Goal: Information Seeking & Learning: Learn about a topic

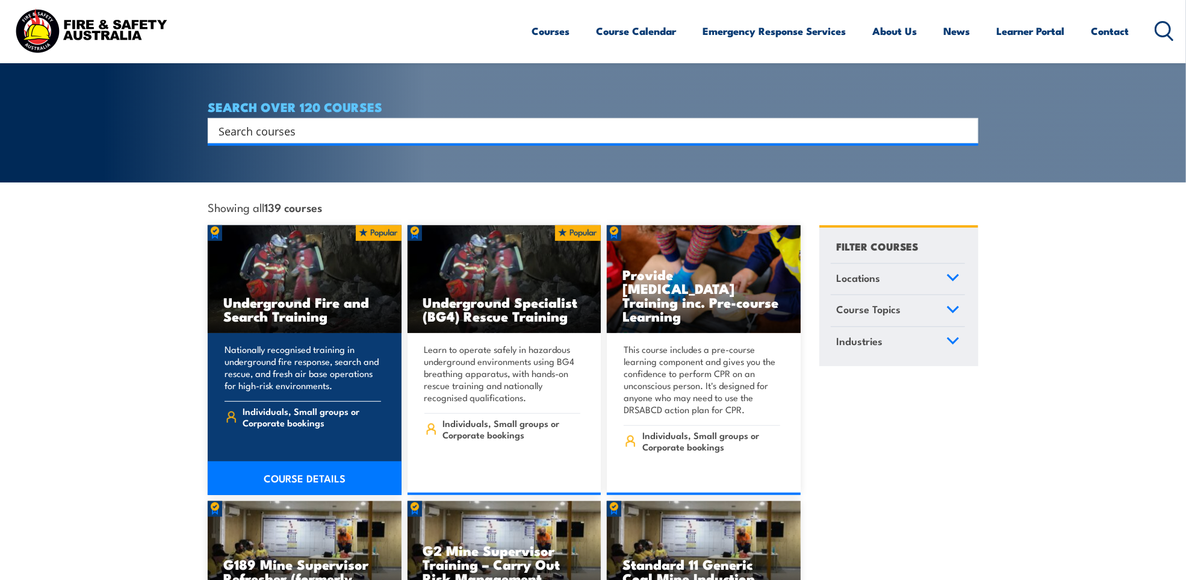
scroll to position [241, 0]
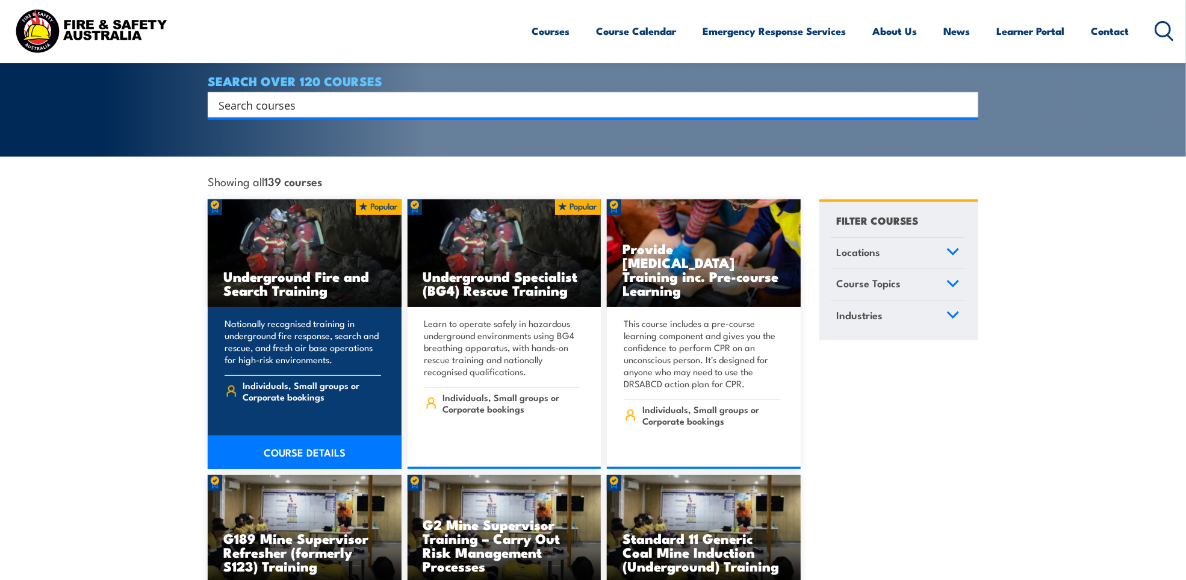
click at [301, 269] on h3 "Underground Fire and Search Training" at bounding box center [304, 283] width 163 height 28
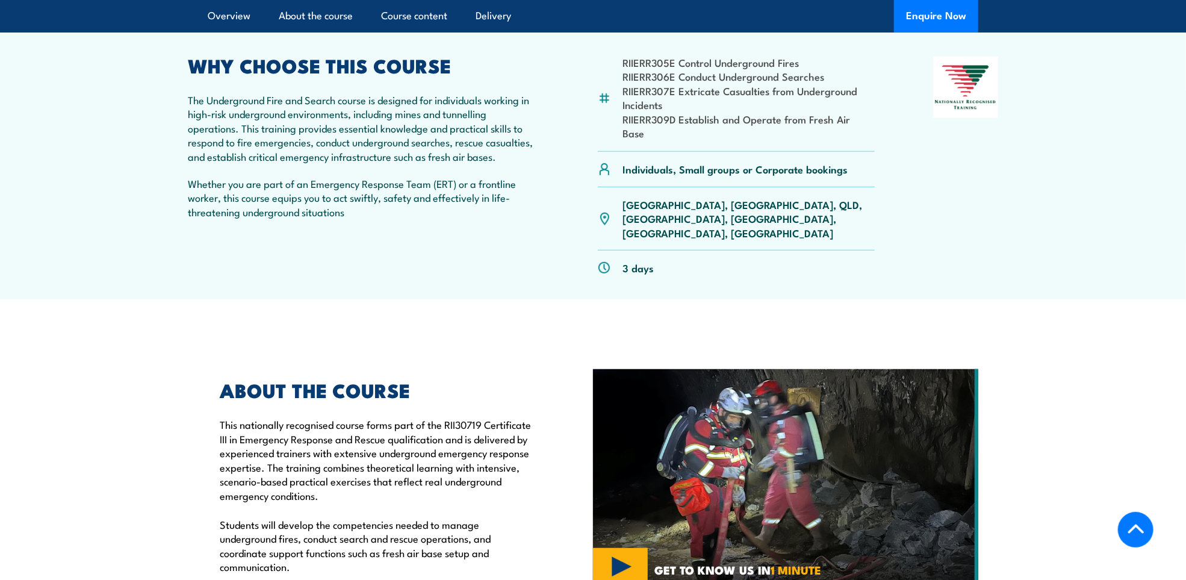
scroll to position [361, 0]
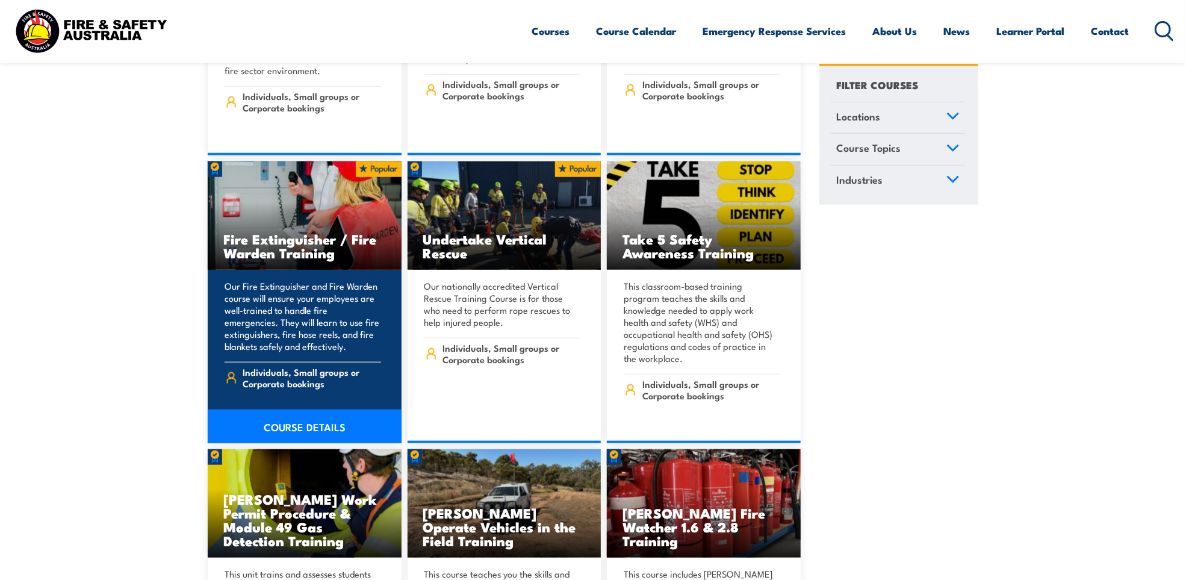
scroll to position [3674, 0]
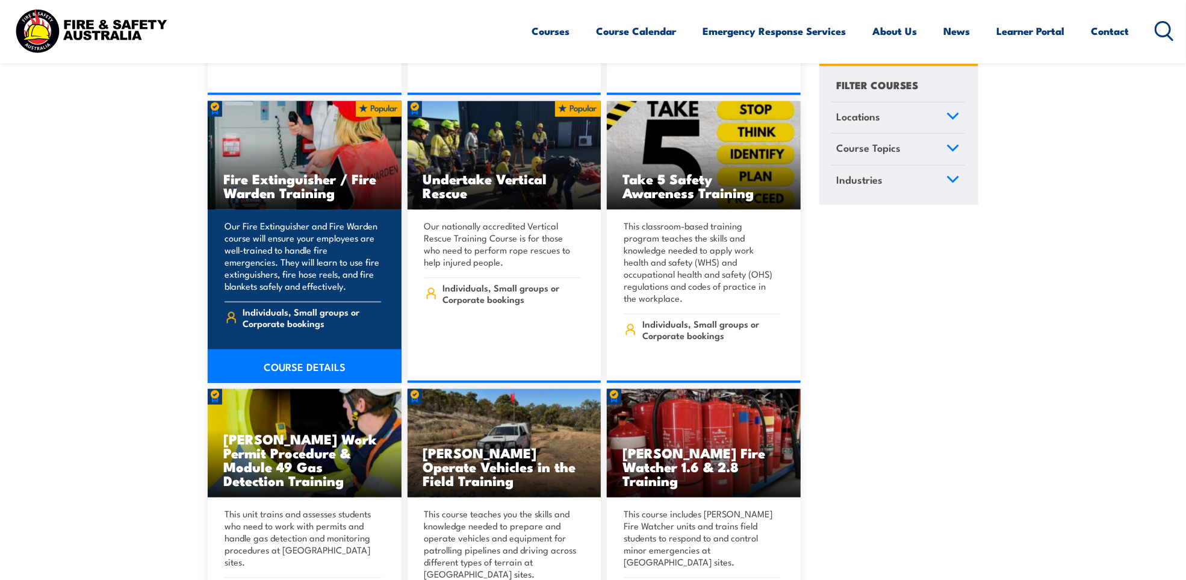
click at [284, 184] on h3 "Fire Extinguisher / Fire Warden Training" at bounding box center [304, 186] width 163 height 28
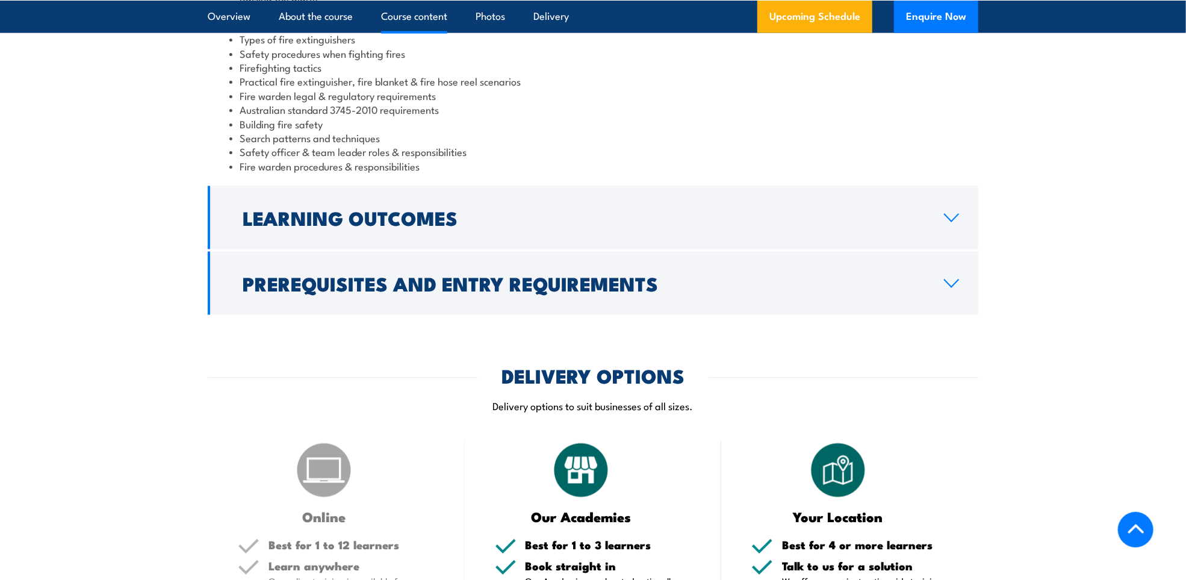
scroll to position [1144, 0]
